Goal: Task Accomplishment & Management: Use online tool/utility

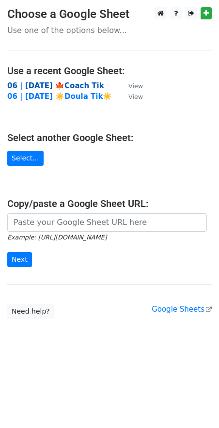
click at [49, 87] on strong "06 | SEP 15 '25 🍁Coach Tik" at bounding box center [55, 85] width 97 height 9
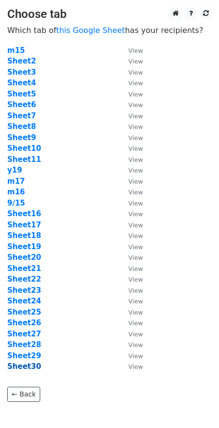
click at [31, 364] on strong "Sheet30" at bounding box center [24, 366] width 34 height 9
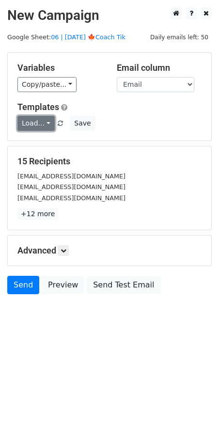
click at [39, 119] on link "Load..." at bounding box center [35, 123] width 37 height 15
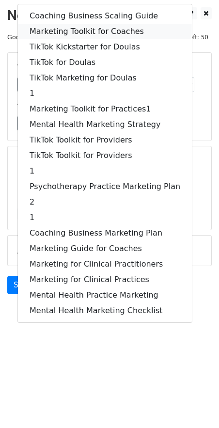
click at [72, 34] on link "Marketing Toolkit for Coaches" at bounding box center [105, 32] width 174 height 16
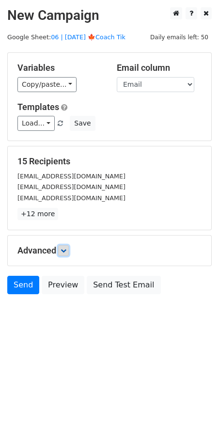
click at [63, 249] on icon at bounding box center [64, 251] width 6 height 6
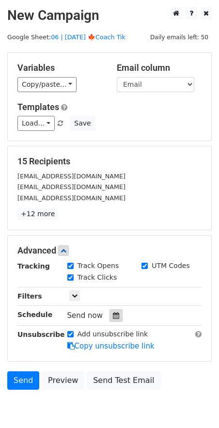
click at [113, 312] on icon at bounding box center [116, 315] width 6 height 7
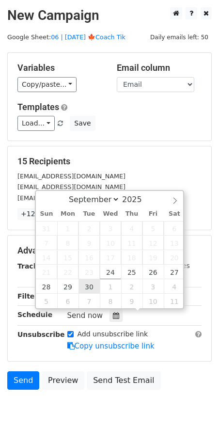
type input "2025-09-30 12:00"
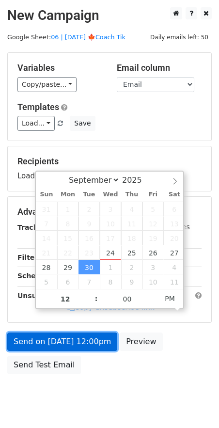
click at [78, 341] on link "Send on Sep 30 at 12:00pm" at bounding box center [62, 342] width 110 height 18
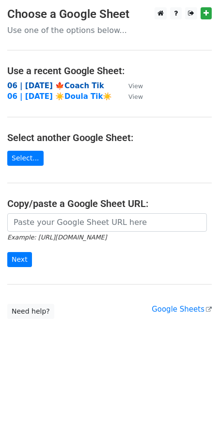
click at [79, 84] on strong "06 | SEP 15 '25 🍁Coach Tik" at bounding box center [55, 85] width 97 height 9
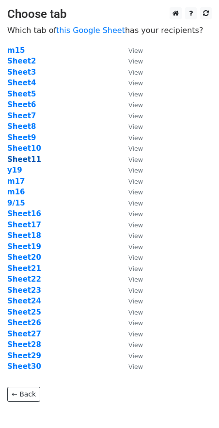
click at [22, 159] on strong "Sheet11" at bounding box center [24, 159] width 34 height 9
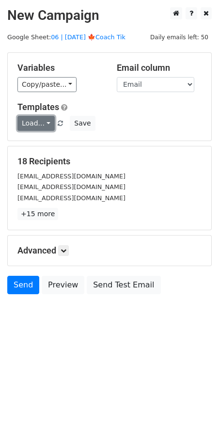
click at [32, 120] on link "Load..." at bounding box center [35, 123] width 37 height 15
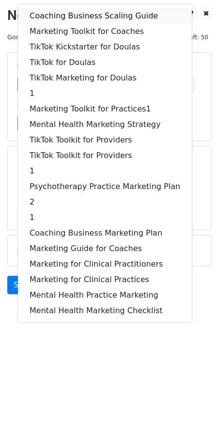
click at [64, 17] on link "Coaching Business Scaling Guide" at bounding box center [105, 16] width 174 height 16
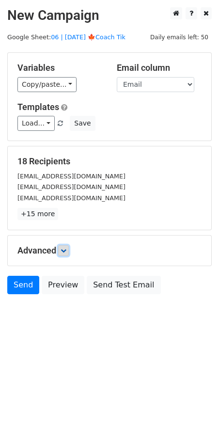
click at [64, 248] on icon at bounding box center [64, 251] width 6 height 6
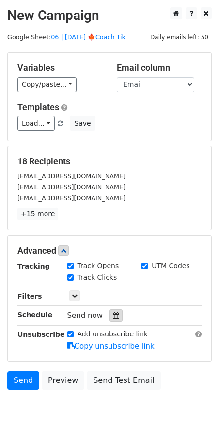
click at [114, 312] on icon at bounding box center [116, 315] width 6 height 7
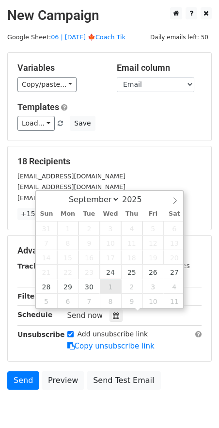
type input "2025-10-01 12:00"
select select "9"
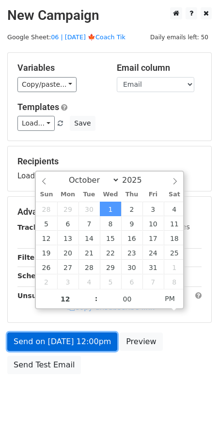
click at [82, 333] on link "Send on Oct 1 at 12:00pm" at bounding box center [62, 342] width 110 height 18
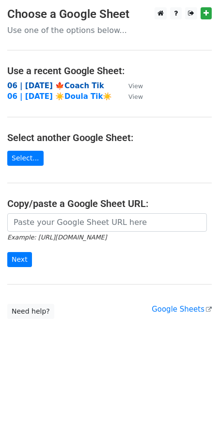
click at [80, 85] on strong "06 | [DATE] 🍁Coach Tik" at bounding box center [55, 85] width 97 height 9
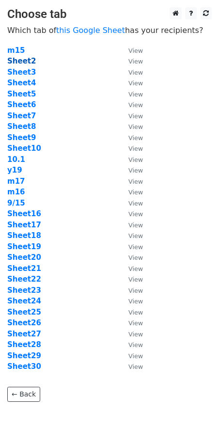
click at [27, 60] on strong "Sheet2" at bounding box center [21, 61] width 29 height 9
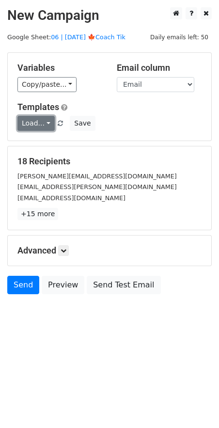
click at [37, 121] on link "Load..." at bounding box center [35, 123] width 37 height 15
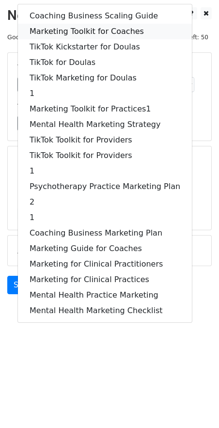
click at [83, 34] on link "Marketing Toolkit for Coaches" at bounding box center [105, 32] width 174 height 16
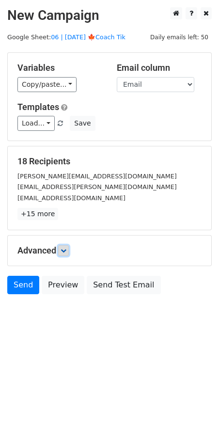
click at [68, 248] on link at bounding box center [63, 250] width 11 height 11
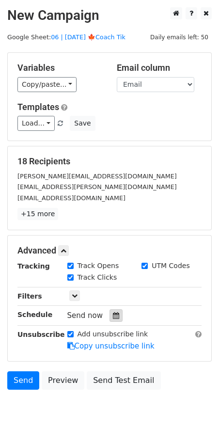
click at [115, 315] on div at bounding box center [116, 315] width 13 height 13
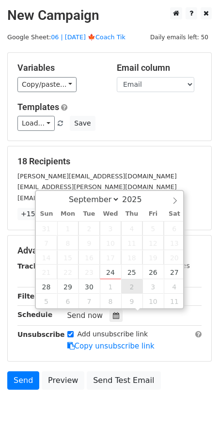
type input "2025-10-02 12:00"
select select "9"
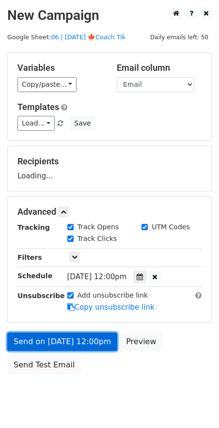
click at [91, 333] on link "Send on Oct 2 at 12:00pm" at bounding box center [62, 342] width 110 height 18
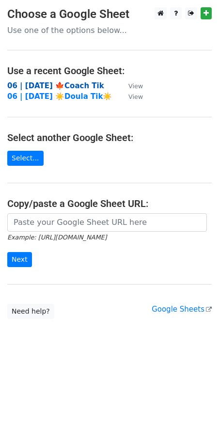
click at [73, 88] on strong "06 | SEP 15 '25 🍁Coach Tik" at bounding box center [55, 85] width 97 height 9
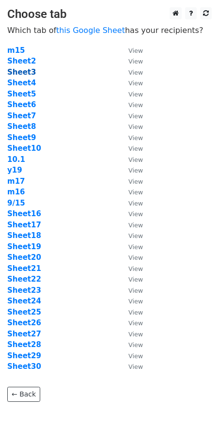
click at [30, 74] on strong "Sheet3" at bounding box center [21, 72] width 29 height 9
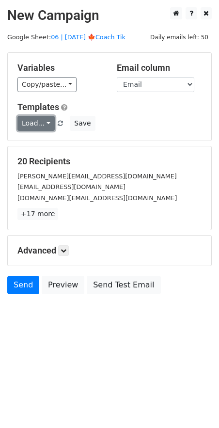
click at [35, 126] on link "Load..." at bounding box center [35, 123] width 37 height 15
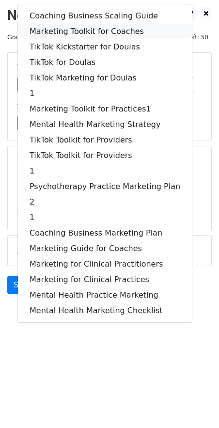
click at [80, 26] on link "Marketing Toolkit for Coaches" at bounding box center [105, 32] width 174 height 16
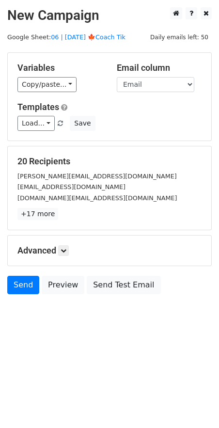
click at [67, 256] on div "Advanced Tracking Track Opens UTM Codes Track Clicks Filters Only include sprea…" at bounding box center [110, 251] width 204 height 30
click at [66, 251] on icon at bounding box center [64, 251] width 6 height 6
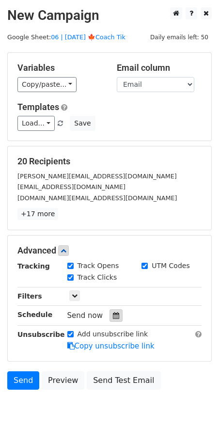
click at [116, 318] on div at bounding box center [116, 315] width 13 height 13
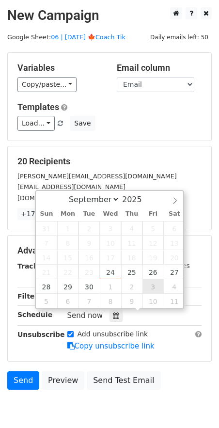
type input "2025-10-03 12:00"
select select "9"
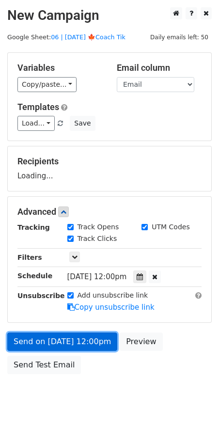
click at [95, 340] on link "Send on Oct 3 at 12:00pm" at bounding box center [62, 342] width 110 height 18
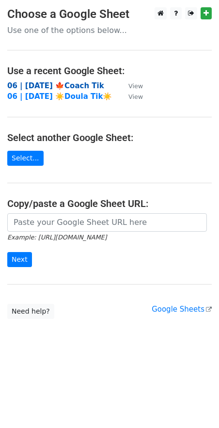
click at [45, 83] on strong "06 | [DATE] 🍁Coach Tik" at bounding box center [55, 85] width 97 height 9
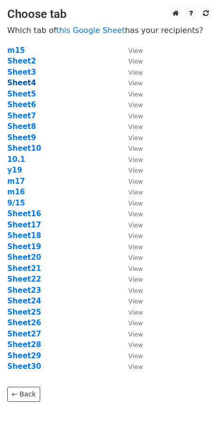
click at [26, 85] on strong "Sheet4" at bounding box center [21, 83] width 29 height 9
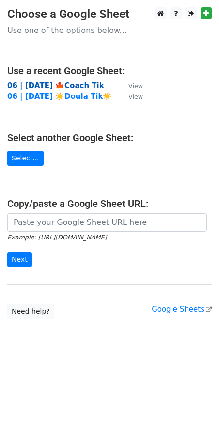
click at [78, 83] on strong "06 | SEP 15 '25 🍁Coach Tik" at bounding box center [55, 85] width 97 height 9
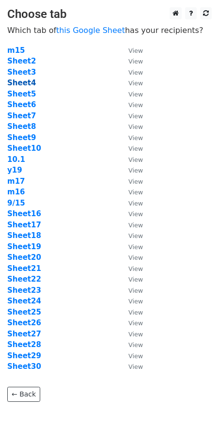
click at [22, 83] on strong "Sheet4" at bounding box center [21, 83] width 29 height 9
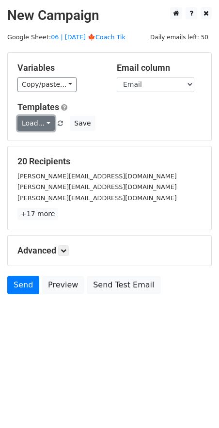
click at [34, 120] on link "Load..." at bounding box center [35, 123] width 37 height 15
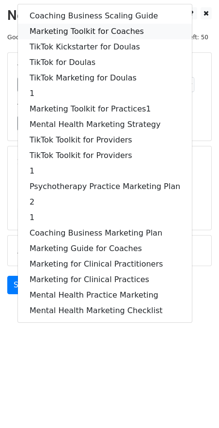
click at [82, 27] on link "Marketing Toolkit for Coaches" at bounding box center [105, 32] width 174 height 16
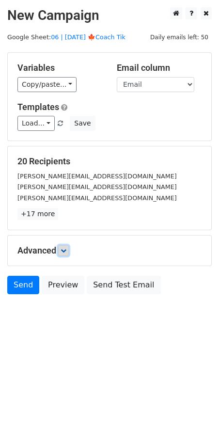
click at [66, 248] on icon at bounding box center [64, 251] width 6 height 6
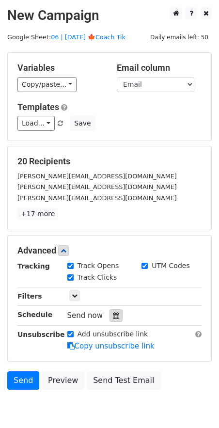
click at [113, 310] on div at bounding box center [116, 315] width 13 height 13
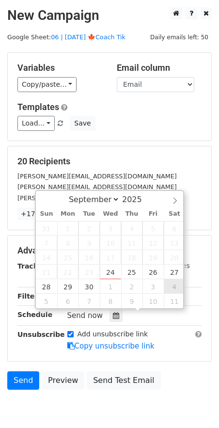
type input "2025-10-04 12:00"
select select "9"
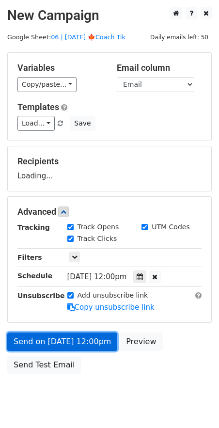
click at [91, 339] on link "Send on Oct 4 at 12:00pm" at bounding box center [62, 342] width 110 height 18
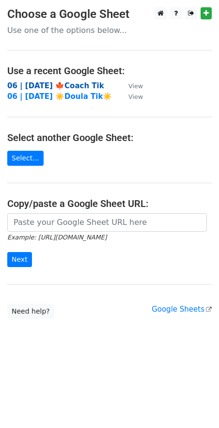
click at [56, 86] on strong "06 | [DATE] 🍁Coach Tik" at bounding box center [55, 85] width 97 height 9
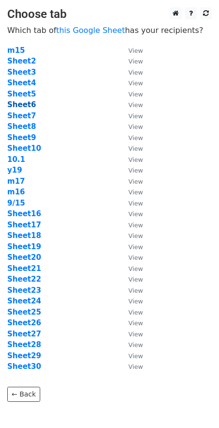
click at [23, 105] on strong "Sheet6" at bounding box center [21, 104] width 29 height 9
click at [25, 96] on strong "Sheet5" at bounding box center [21, 94] width 29 height 9
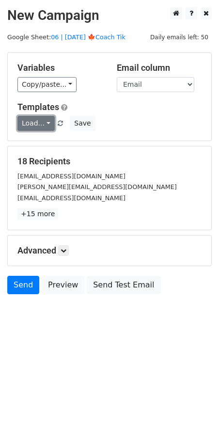
click at [29, 121] on link "Load..." at bounding box center [35, 123] width 37 height 15
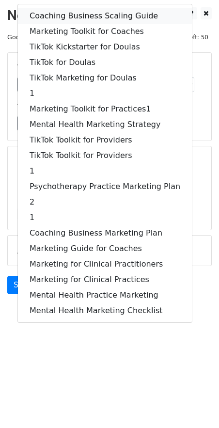
click at [78, 14] on link "Coaching Business Scaling Guide" at bounding box center [105, 16] width 174 height 16
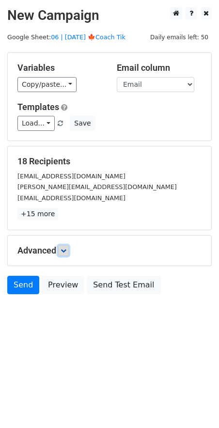
click at [66, 248] on icon at bounding box center [64, 251] width 6 height 6
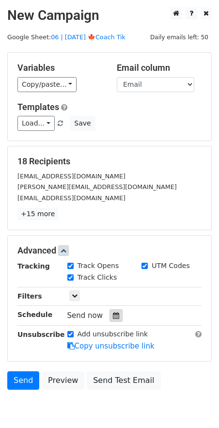
click at [114, 319] on div at bounding box center [116, 315] width 13 height 13
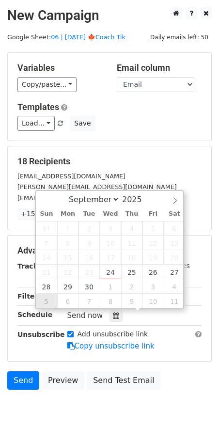
type input "2025-10-05 12:00"
select select "9"
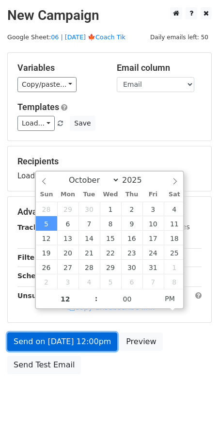
click at [46, 345] on link "Send on Oct 5 at 12:00pm" at bounding box center [62, 342] width 110 height 18
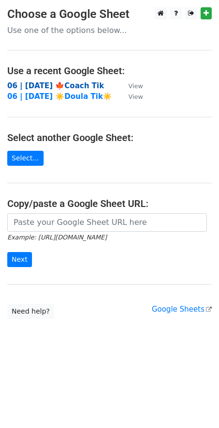
click at [61, 83] on strong "06 | [DATE] 🍁Coach Tik" at bounding box center [55, 85] width 97 height 9
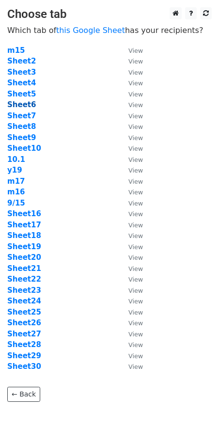
click at [27, 106] on strong "Sheet6" at bounding box center [21, 104] width 29 height 9
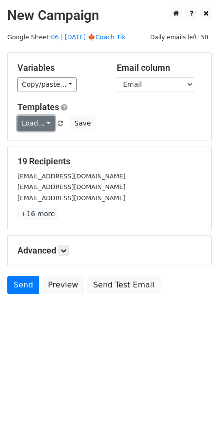
click at [30, 125] on link "Load..." at bounding box center [35, 123] width 37 height 15
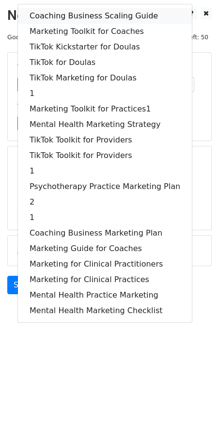
click at [70, 15] on link "Coaching Business Scaling Guide" at bounding box center [105, 16] width 174 height 16
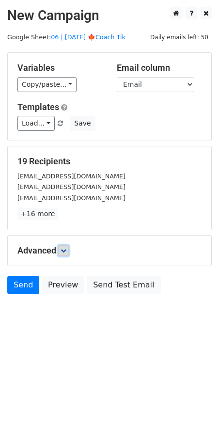
click at [62, 248] on link at bounding box center [63, 250] width 11 height 11
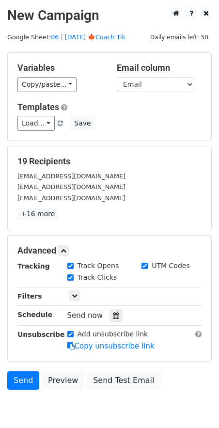
click at [113, 314] on icon at bounding box center [116, 315] width 6 height 7
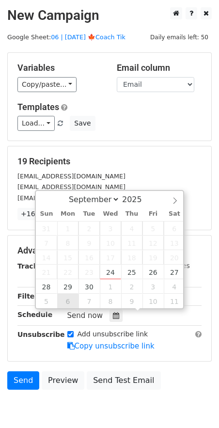
type input "2025-10-06 12:00"
select select "9"
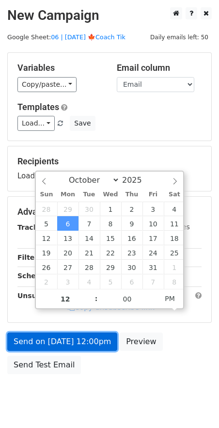
click at [66, 333] on link "Send on Oct 6 at 12:00pm" at bounding box center [62, 342] width 110 height 18
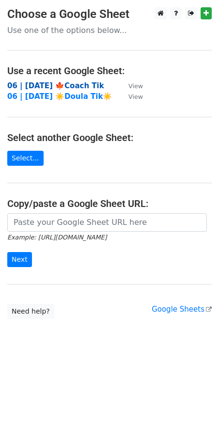
click at [60, 84] on strong "06 | [DATE] 🍁Coach Tik" at bounding box center [55, 85] width 97 height 9
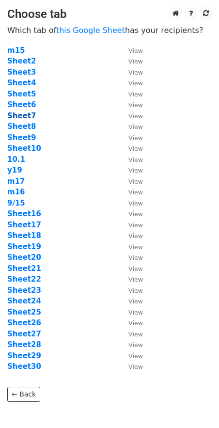
click at [23, 117] on strong "Sheet7" at bounding box center [21, 116] width 29 height 9
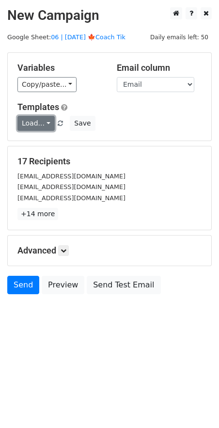
click at [40, 124] on link "Load..." at bounding box center [35, 123] width 37 height 15
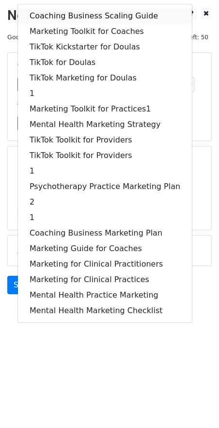
click at [77, 21] on link "Coaching Business Scaling Guide" at bounding box center [105, 16] width 174 height 16
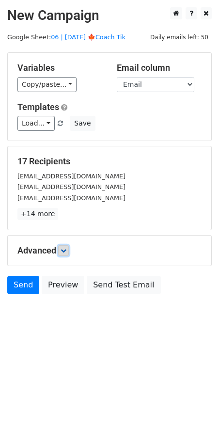
click at [66, 250] on icon at bounding box center [64, 251] width 6 height 6
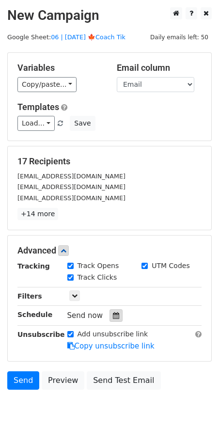
click at [113, 315] on icon at bounding box center [116, 315] width 6 height 7
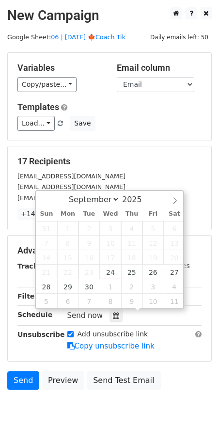
type input "[DATE] 12:00"
select select "9"
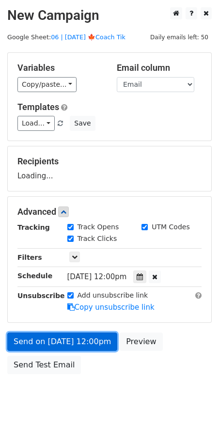
click at [71, 333] on link "Send on [DATE] 12:00pm" at bounding box center [62, 342] width 110 height 18
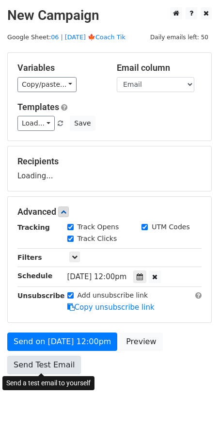
click at [47, 367] on link "Send Test Email" at bounding box center [44, 365] width 74 height 18
click at [52, 366] on link "Send Test Email" at bounding box center [44, 365] width 74 height 18
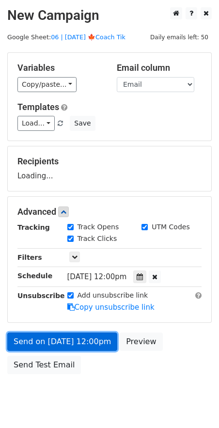
click at [65, 345] on link "Send on [DATE] 12:00pm" at bounding box center [62, 342] width 110 height 18
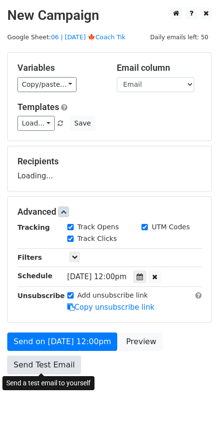
click at [51, 364] on link "Send Test Email" at bounding box center [44, 365] width 74 height 18
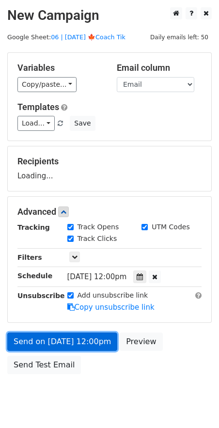
click at [62, 345] on link "Send on [DATE] 12:00pm" at bounding box center [62, 342] width 110 height 18
